Goal: Task Accomplishment & Management: Manage account settings

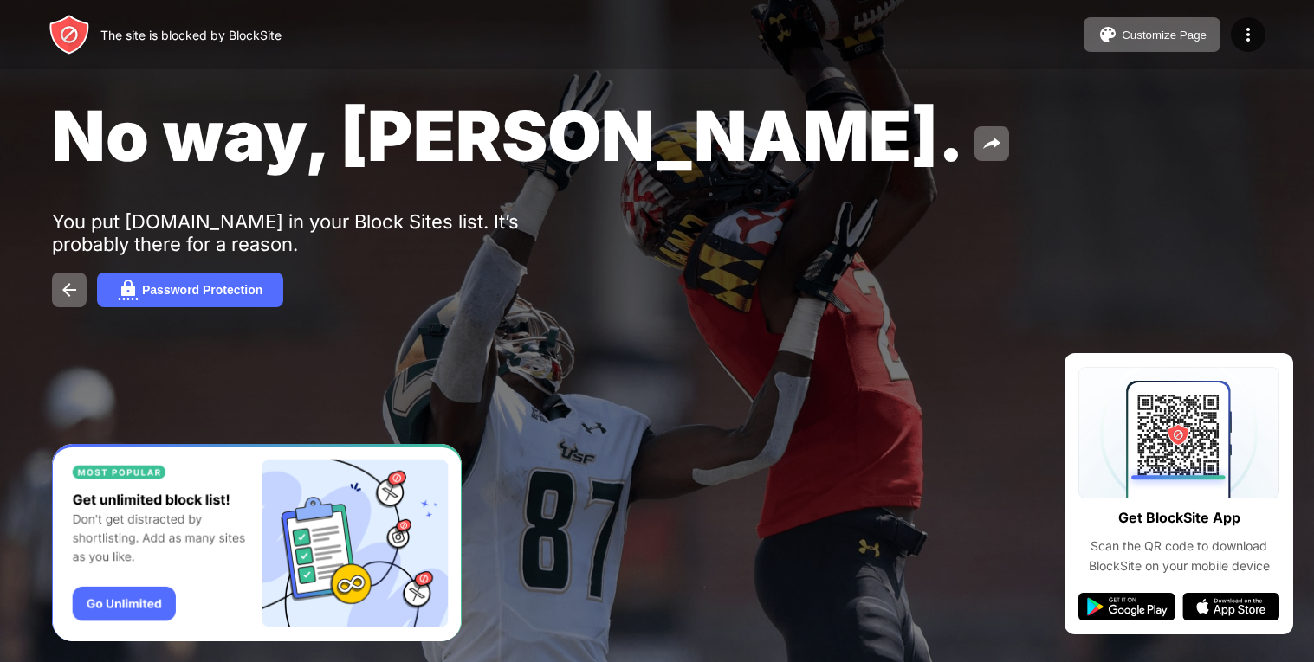
click at [1143, 615] on img at bounding box center [1126, 607] width 97 height 28
click at [1153, 597] on img at bounding box center [1126, 607] width 97 height 28
click at [1249, 604] on img at bounding box center [1230, 607] width 97 height 28
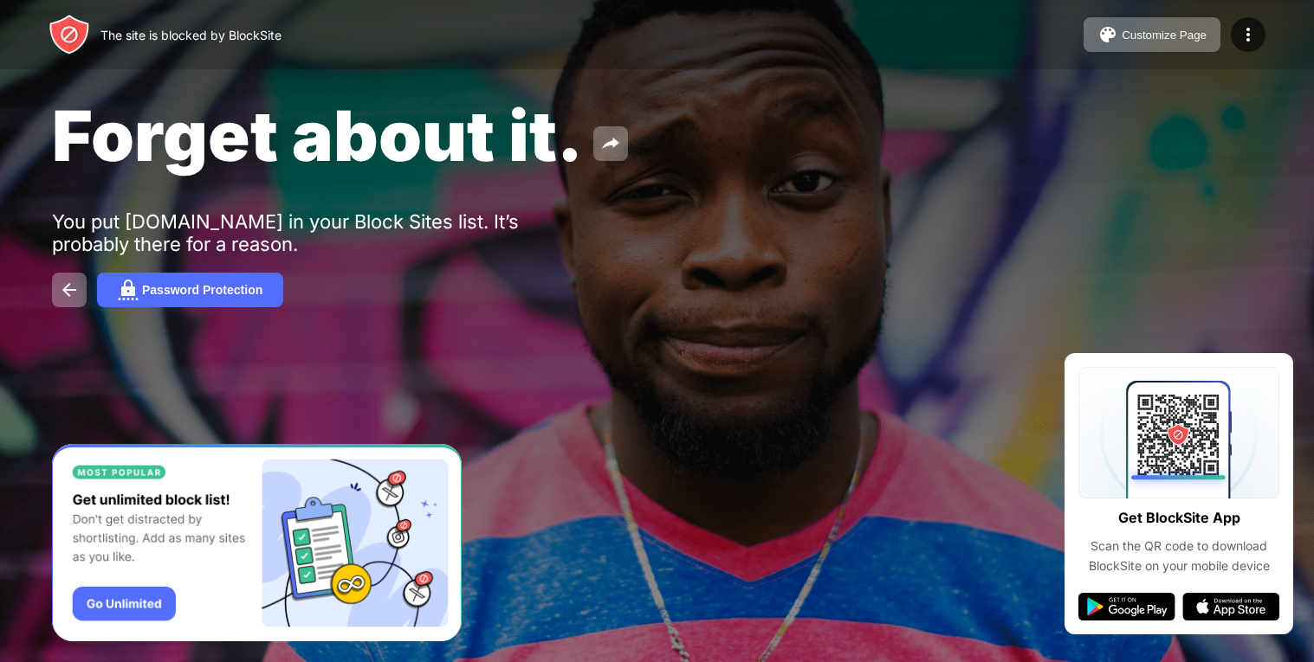
click at [1127, 620] on img at bounding box center [1126, 607] width 97 height 28
click at [1115, 616] on img at bounding box center [1126, 607] width 97 height 28
click at [1114, 598] on img at bounding box center [1126, 607] width 97 height 28
click at [1112, 597] on img at bounding box center [1126, 607] width 97 height 28
click at [1241, 617] on img at bounding box center [1230, 607] width 97 height 28
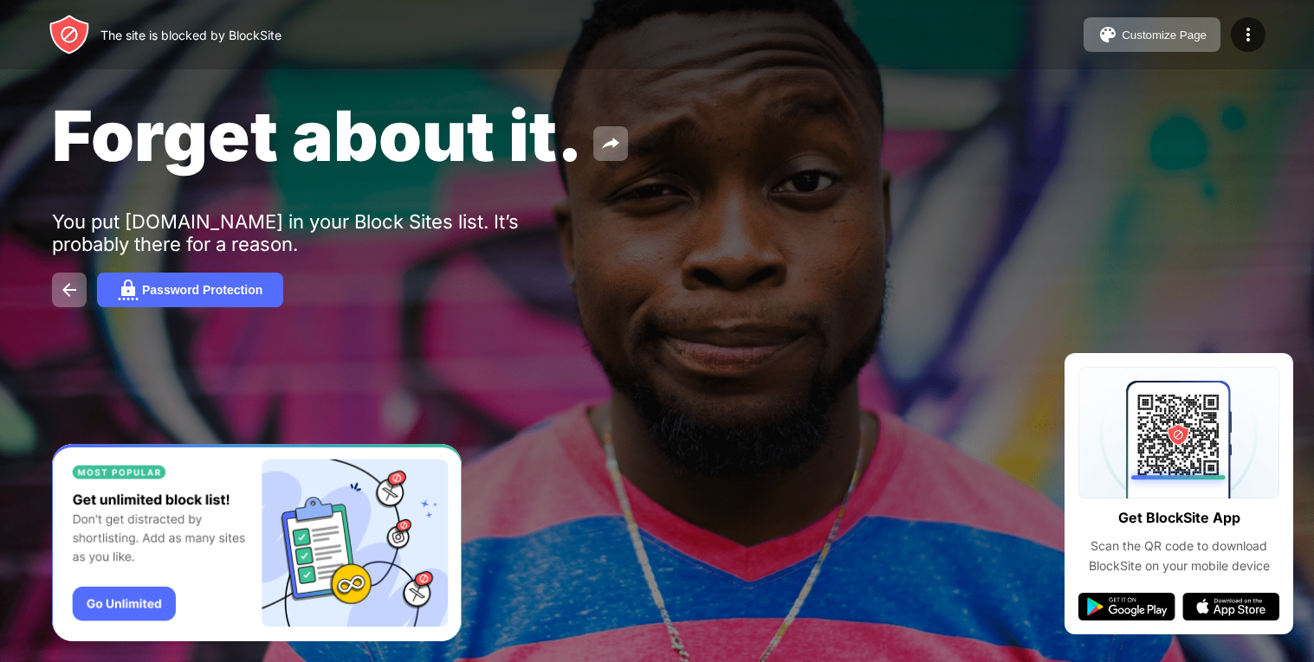
click at [129, 591] on img "Banner Message" at bounding box center [257, 543] width 410 height 198
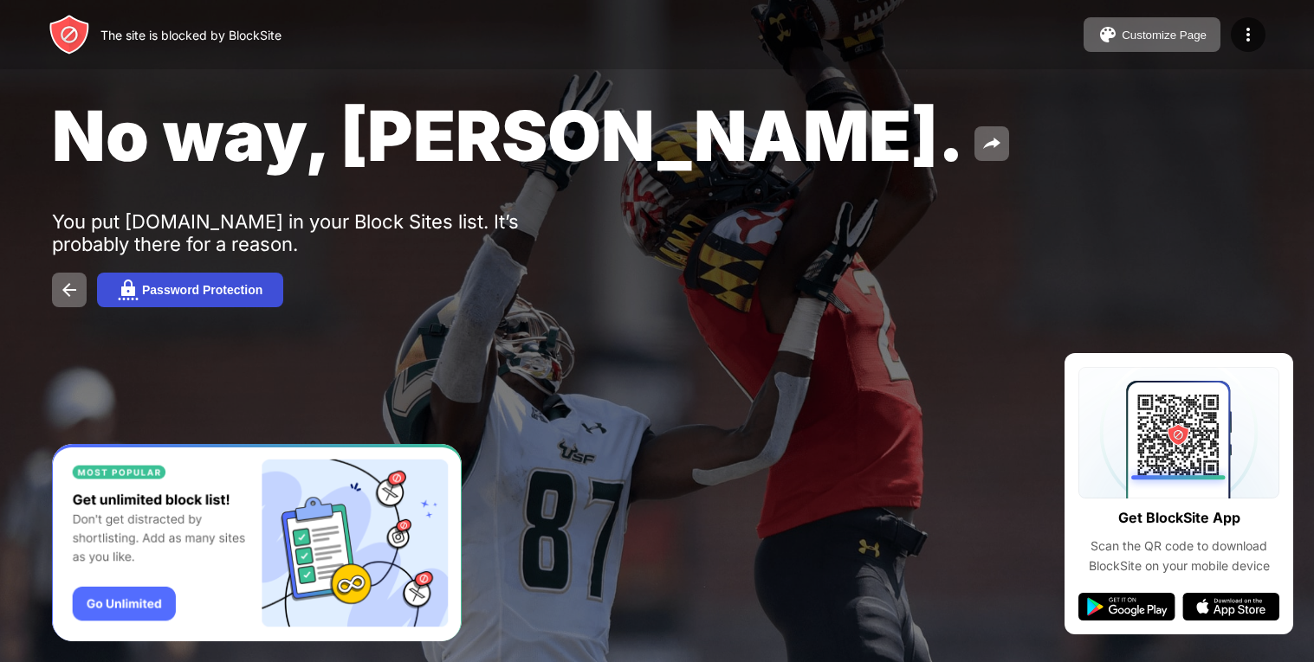
click at [216, 307] on button "Password Protection" at bounding box center [190, 290] width 186 height 35
click at [249, 284] on div at bounding box center [657, 331] width 1314 height 662
click at [656, 578] on div "Get BlockSite App Scan the QR code to download BlockSite on your mobile device" at bounding box center [1178, 493] width 229 height 281
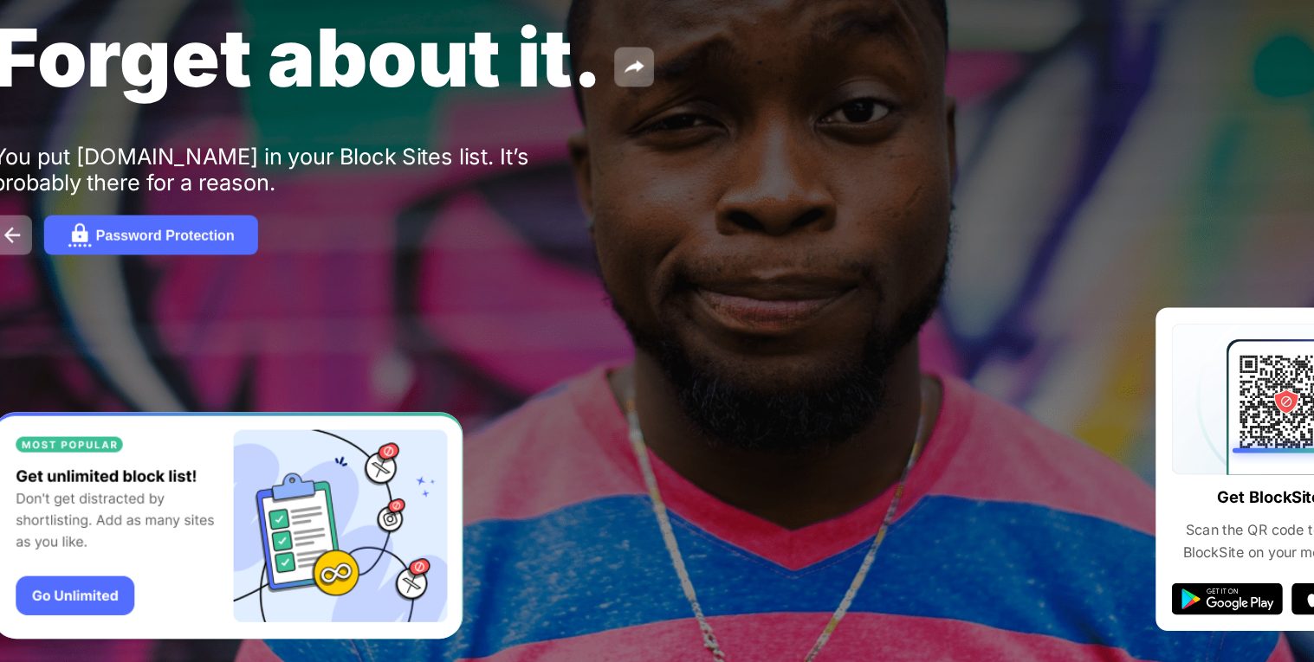
click at [1170, 451] on img at bounding box center [1178, 433] width 201 height 132
